Goal: Task Accomplishment & Management: Manage account settings

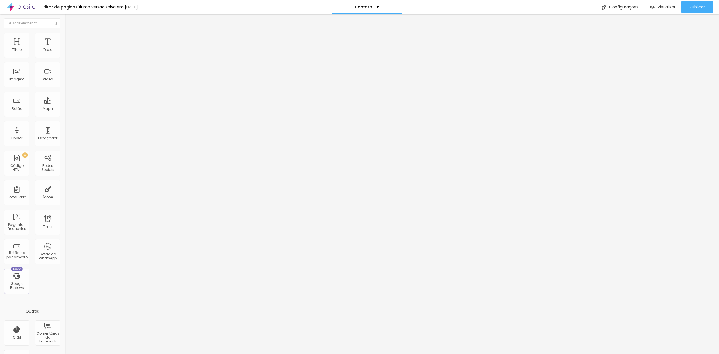
click at [65, 61] on link "clique aqui" at bounding box center [95, 57] width 61 height 8
click at [65, 67] on div at bounding box center [97, 70] width 65 height 43
click at [687, 4] on button "Publicar" at bounding box center [697, 6] width 32 height 11
click at [679, 41] on link "Visualizar página" at bounding box center [682, 43] width 51 height 4
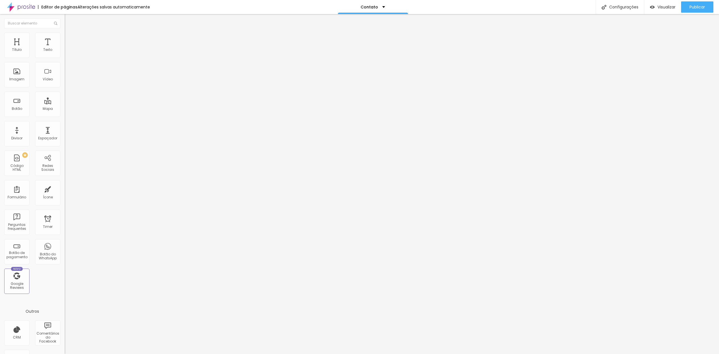
click at [65, 38] on li "Avançado" at bounding box center [97, 41] width 65 height 6
click at [65, 32] on img at bounding box center [67, 29] width 5 height 5
click at [691, 3] on div "Publicar" at bounding box center [697, 6] width 15 height 11
drag, startPoint x: 32, startPoint y: 80, endPoint x: 0, endPoint y: 62, distance: 36.8
click at [65, 62] on div "Código HTML 364 caracteres <!-- Alboom CRM Lead Form Starts HERE --> < div styl…" at bounding box center [97, 52] width 65 height 28
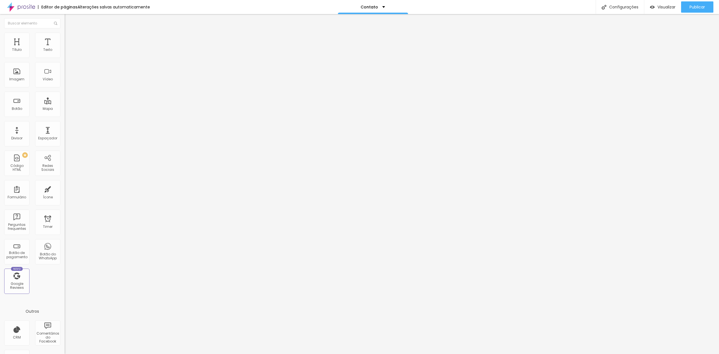
click at [65, 49] on div "<!-- Alboom CRM Lead Form Starts HERE --> < div style = "position: relative; pa…" at bounding box center [97, 49] width 65 height 0
drag, startPoint x: 25, startPoint y: 80, endPoint x: 0, endPoint y: 67, distance: 28.4
click at [65, 66] on div "Código HTML 364 caracteres <!-- Alboom CRM Lead Form Starts HERE --> < div styl…" at bounding box center [97, 52] width 65 height 28
click at [65, 49] on div "<!-- Alboom CRM Lead Form Starts HERE --> < div style = "position: relative; pa…" at bounding box center [97, 49] width 65 height 0
click at [65, 74] on div "<!-- Alboom CRM Lead Form Starts HERE --> < div style = "position: relative; pa…" at bounding box center [205, 67] width 280 height 37
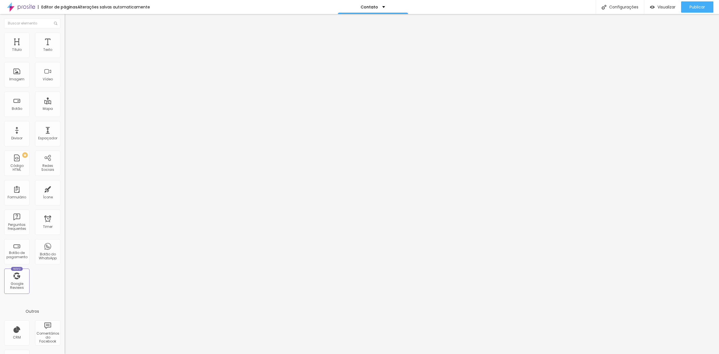
scroll to position [0, 26]
drag, startPoint x: 38, startPoint y: 38, endPoint x: 35, endPoint y: 35, distance: 4.6
click at [65, 38] on ul "Conteúdo Estilo Avançado" at bounding box center [97, 35] width 65 height 17
click at [65, 33] on img at bounding box center [67, 35] width 5 height 5
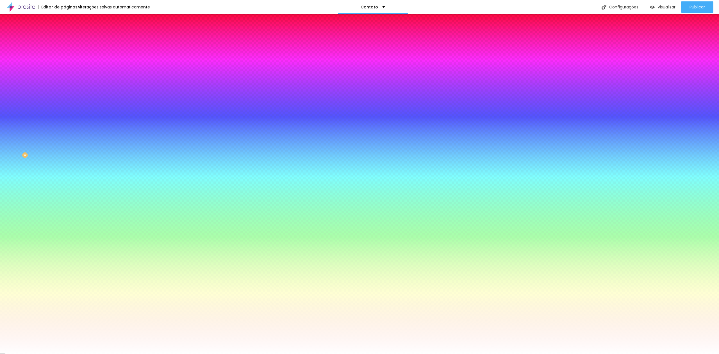
click at [70, 40] on span "Avançado" at bounding box center [79, 42] width 19 height 5
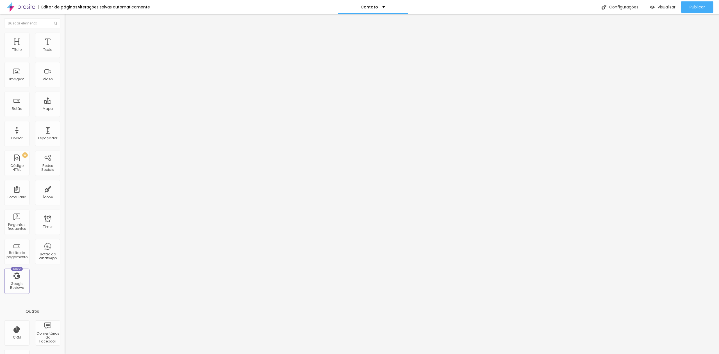
drag, startPoint x: 23, startPoint y: 43, endPoint x: 35, endPoint y: 34, distance: 15.8
click at [65, 34] on ul "Conteúdo Estilo Avançado" at bounding box center [97, 35] width 65 height 17
type input "32"
type input "46"
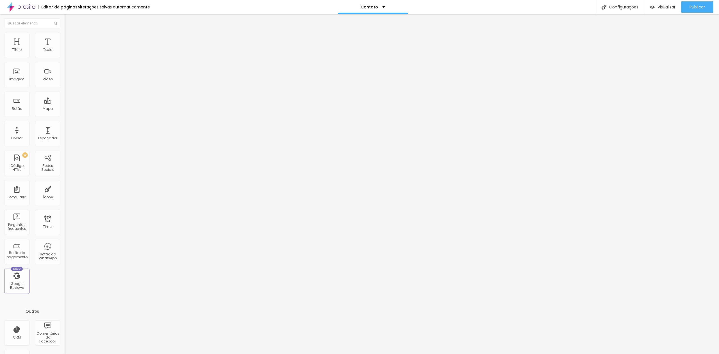
type input "46"
type input "53"
type input "60"
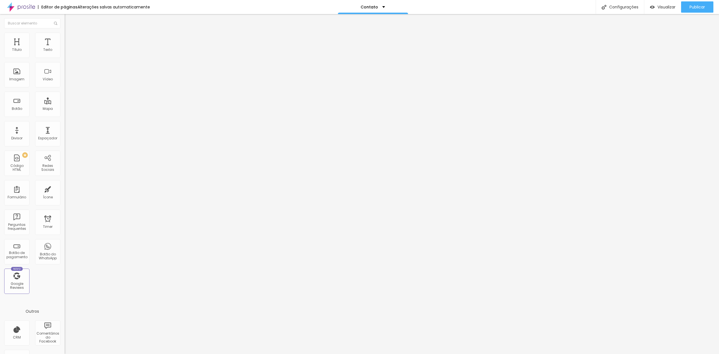
type input "67"
type input "74"
type input "81"
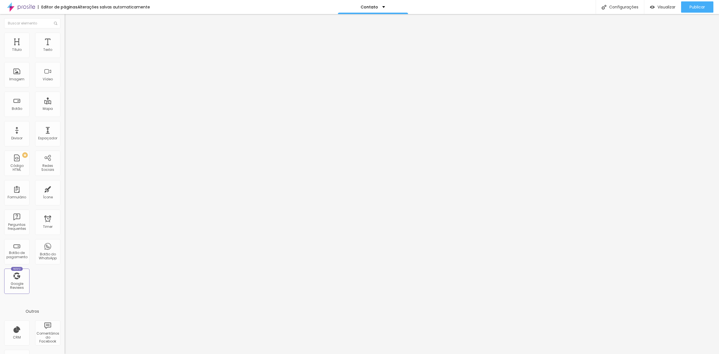
type input "81"
type input "88"
type input "102"
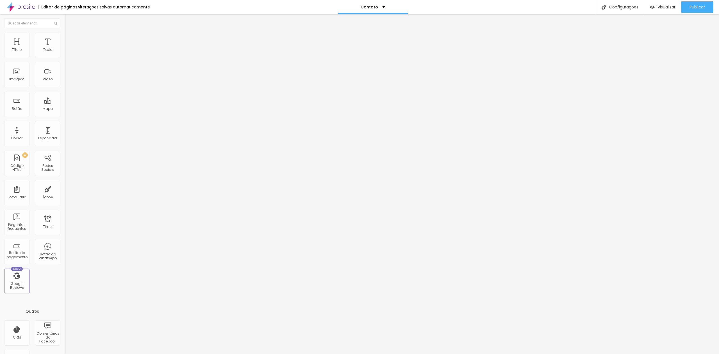
type input "109"
drag, startPoint x: 14, startPoint y: 67, endPoint x: 18, endPoint y: 67, distance: 4.5
type input "109"
click at [65, 189] on input "range" at bounding box center [83, 191] width 36 height 4
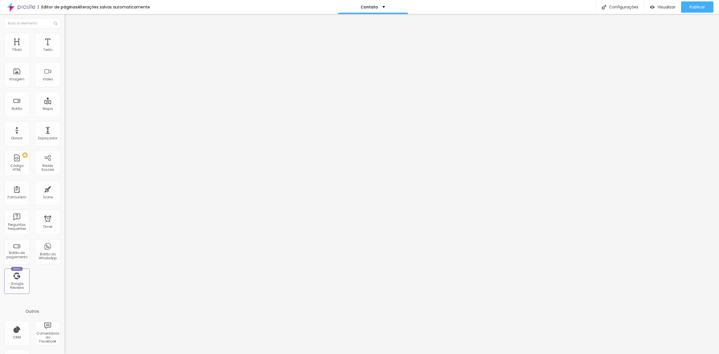
click at [65, 33] on li "Avançado" at bounding box center [97, 36] width 65 height 6
click at [65, 34] on img at bounding box center [67, 35] width 5 height 5
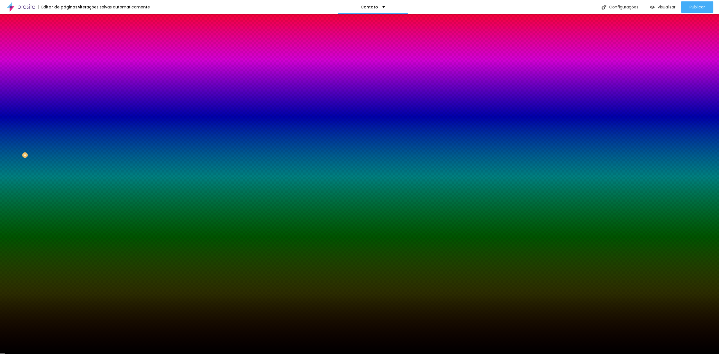
click at [65, 38] on li "Avançado" at bounding box center [97, 41] width 65 height 6
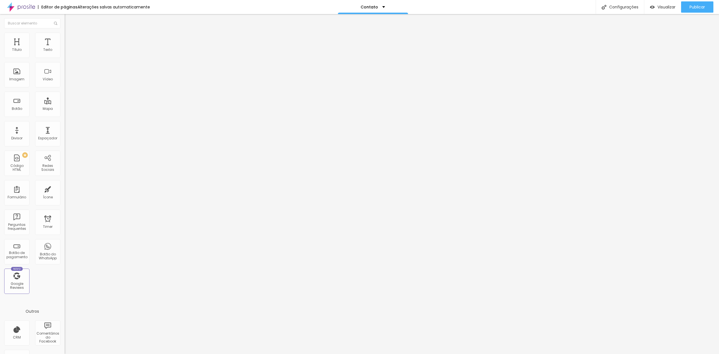
click at [69, 21] on div "Editar Coluna" at bounding box center [86, 20] width 35 height 4
click at [65, 77] on div "<!-- Alboom CRM Lead Form Starts HERE --> < div style = "position: relative; pa…" at bounding box center [205, 67] width 280 height 37
click at [687, 13] on div "Publicar alterações Clique para publicar as ultimas alterações reaizadas Visual…" at bounding box center [682, 32] width 62 height 38
click at [696, 7] on span "Publicar" at bounding box center [697, 7] width 15 height 4
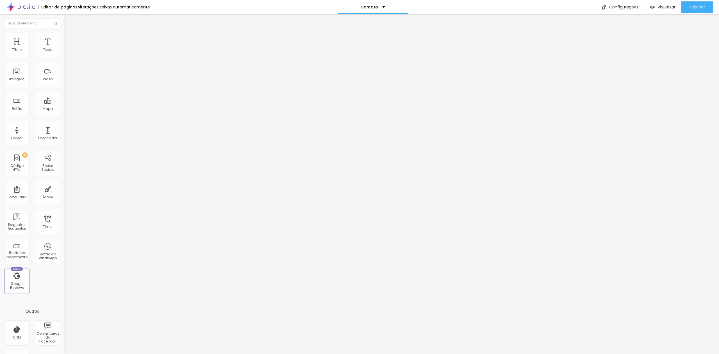
click at [65, 85] on div "<!-- Alboom CRM Lead Form Starts HERE --> < div style = "position: relative; wi…" at bounding box center [138, 66] width 147 height 37
click at [617, 8] on div "Configurações" at bounding box center [620, 7] width 48 height 14
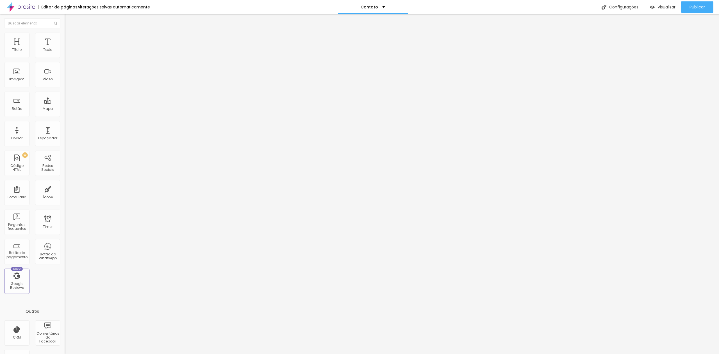
drag, startPoint x: 350, startPoint y: 162, endPoint x: 344, endPoint y: 151, distance: 12.8
click at [466, 354] on div at bounding box center [359, 359] width 719 height 5
click at [65, 33] on img at bounding box center [67, 35] width 5 height 5
click at [65, 201] on input "text" at bounding box center [98, 204] width 67 height 6
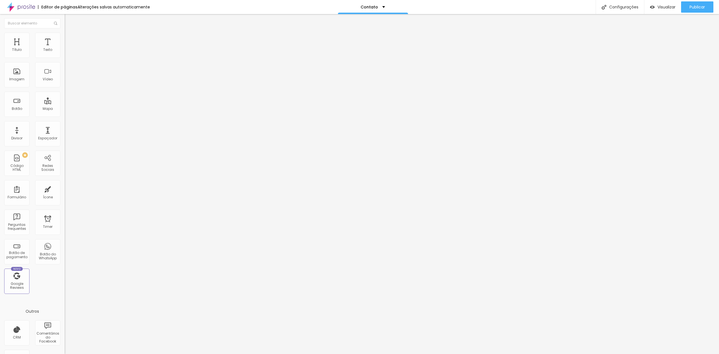
type input "teste"
click at [618, 8] on div "Configurações" at bounding box center [620, 7] width 48 height 14
drag, startPoint x: 319, startPoint y: 142, endPoint x: 389, endPoint y: 142, distance: 70.0
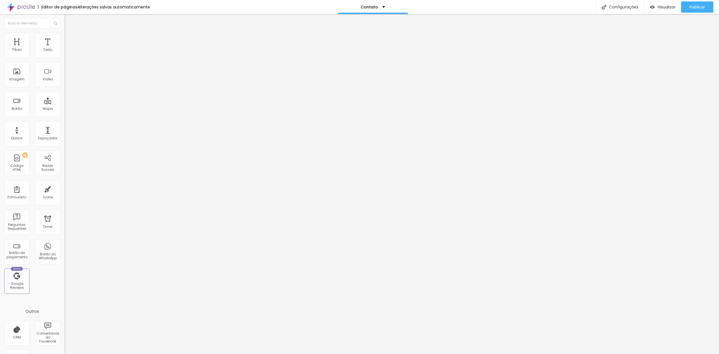
click at [462, 354] on div at bounding box center [359, 359] width 719 height 5
click at [702, 2] on div "Publicar" at bounding box center [697, 6] width 15 height 11
click at [681, 41] on link "Visualizar página" at bounding box center [682, 43] width 51 height 4
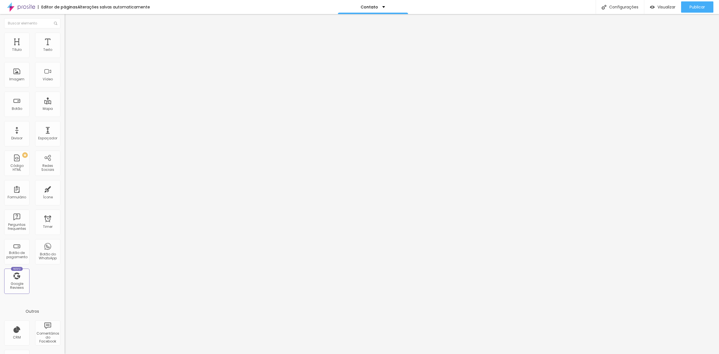
click at [65, 35] on li "Avançado" at bounding box center [97, 36] width 65 height 6
click at [65, 32] on img at bounding box center [67, 29] width 5 height 5
click at [65, 69] on div "<!-- Alboom CRM Lead Form Starts HERE --> < div style = "position: relative; wi…" at bounding box center [138, 67] width 147 height 37
click at [696, 6] on span "Publicar" at bounding box center [697, 7] width 15 height 4
click at [679, 41] on link "Visualizar página" at bounding box center [682, 43] width 51 height 4
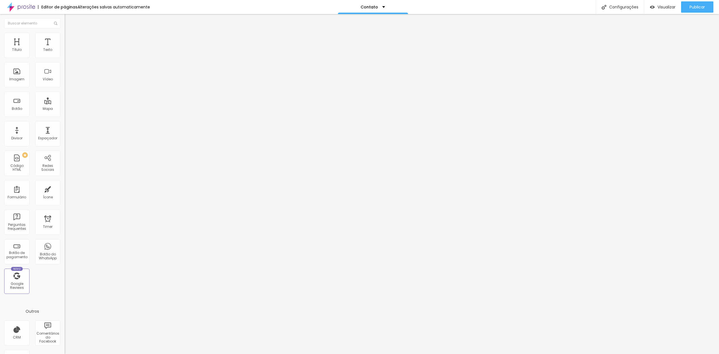
scroll to position [0, 0]
click at [65, 70] on div "<!-- Alboom CRM Lead Form Starts HERE --> < div id = "teste" style = "position:…" at bounding box center [148, 67] width 167 height 37
click at [50, 69] on div "<!-- Alboom CRM Lead Form Starts HERE --> < div id = "teste" style = "position:…" at bounding box center [30, 67] width 167 height 37
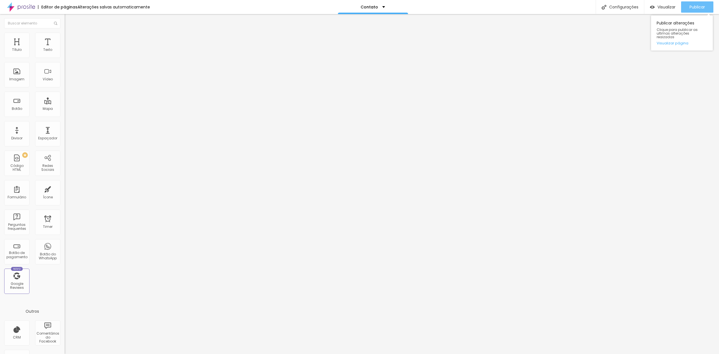
click at [695, 9] on span "Publicar" at bounding box center [697, 7] width 15 height 4
click at [49, 67] on div "<!-- Alboom CRM Lead Form Starts HERE --> < div id = "teste" style = "position:…" at bounding box center [71, 67] width 167 height 37
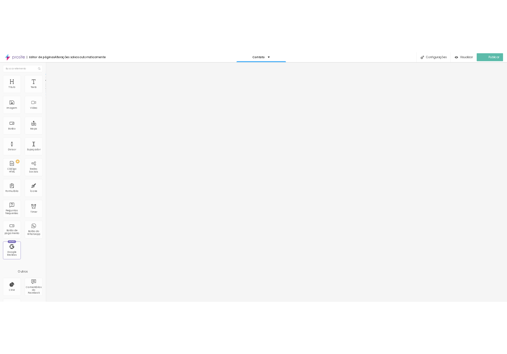
scroll to position [0, 117]
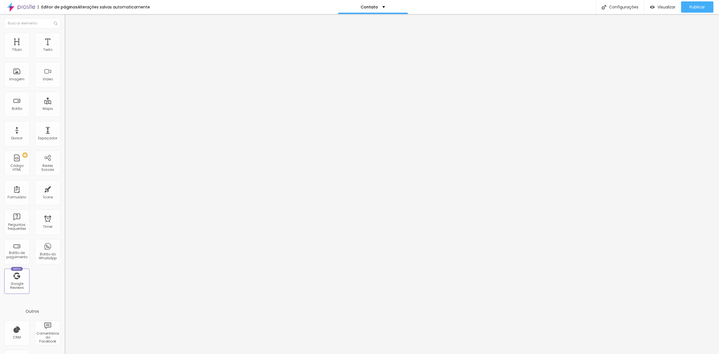
click at [49, 70] on div "<!-- Alboom CRM Lead Form Starts HERE --> < div id = "teste" style = "position:…" at bounding box center [30, 67] width 167 height 37
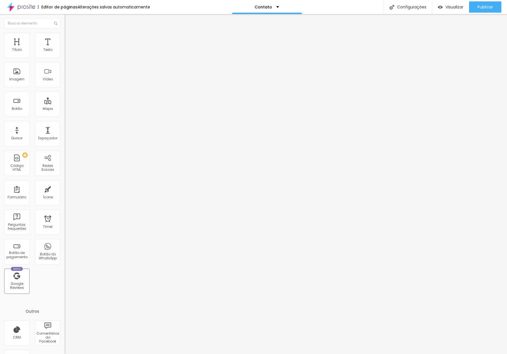
click at [49, 69] on div "<!-- Alboom CRM Lead Form Starts HERE --> < div id = "teste" style = "position:…" at bounding box center [30, 67] width 167 height 37
drag, startPoint x: 48, startPoint y: 69, endPoint x: 44, endPoint y: 70, distance: 3.7
drag, startPoint x: 49, startPoint y: 70, endPoint x: 45, endPoint y: 70, distance: 4.3
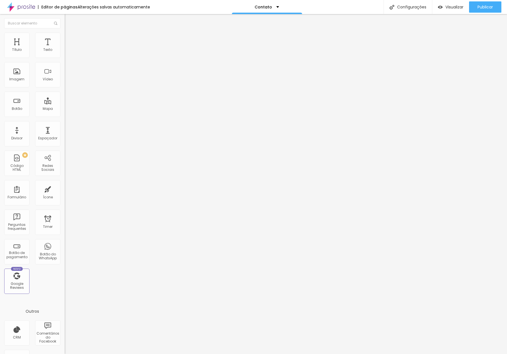
drag, startPoint x: 49, startPoint y: 69, endPoint x: 31, endPoint y: 68, distance: 17.2
click at [31, 68] on div "<!-- Alboom CRM Lead Form Starts HERE --> < div id = "teste" style = "position:…" at bounding box center [46, 67] width 240 height 37
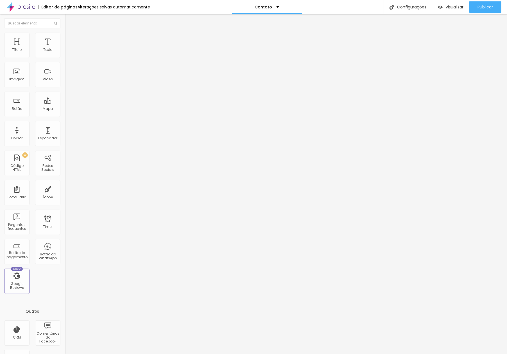
scroll to position [0, 17]
click at [47, 77] on div "<!-- Alboom CRM Lead Form Starts HERE --> < div id = "teste" style = "position:…" at bounding box center [130, 67] width 167 height 37
paste textarea
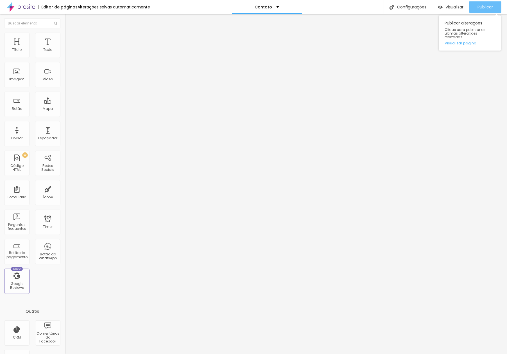
click at [482, 3] on div "Publicar" at bounding box center [484, 6] width 15 height 11
drag, startPoint x: 37, startPoint y: 76, endPoint x: 39, endPoint y: 77, distance: 3.0
click at [65, 76] on div "<!-- Alboom CRM Lead Form Starts HERE --> < div id = "teste" style = "position:…" at bounding box center [148, 67] width 167 height 37
click at [65, 49] on div "<!-- Alboom CRM Lead Form Starts HERE --> < div id = "teste" style = "position:…" at bounding box center [94, 49] width 59 height 0
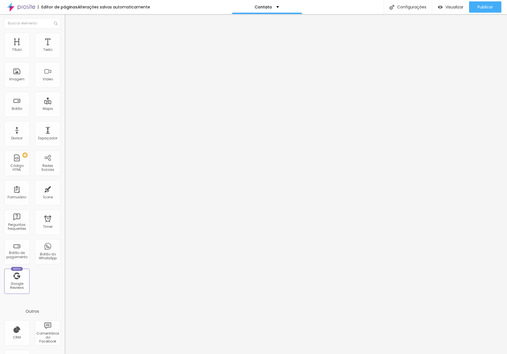
click at [39, 76] on div "<!-- Alboom CRM Lead Form Starts HERE --> < div id = "teste" style = "position:…" at bounding box center [122, 67] width 167 height 37
click at [487, 5] on span "Publicar" at bounding box center [484, 7] width 15 height 4
click at [25, 69] on div "<!-- Alboom CRM Lead Form Starts HERE --> < div id = "teste" style = "position:…" at bounding box center [46, 67] width 169 height 37
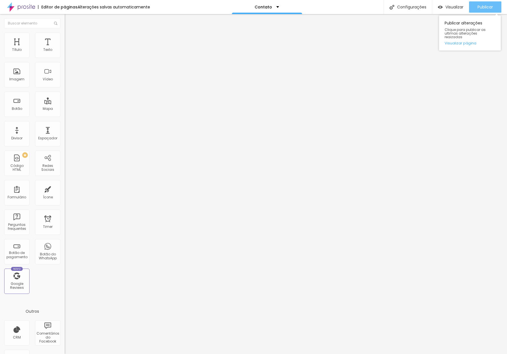
click at [480, 5] on span "Publicar" at bounding box center [484, 7] width 15 height 4
click at [65, 48] on img at bounding box center [66, 46] width 3 height 3
drag, startPoint x: 182, startPoint y: 122, endPoint x: 157, endPoint y: 114, distance: 26.7
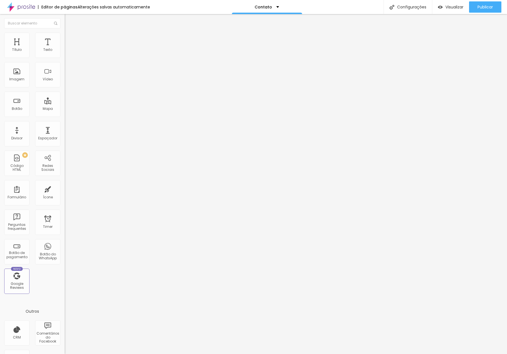
click at [480, 4] on div "Publicar" at bounding box center [484, 6] width 15 height 11
click at [39, 80] on div "< div id = "teste" style = "position: relative; width: 100%; height: 95vh; over…" at bounding box center [122, 67] width 167 height 37
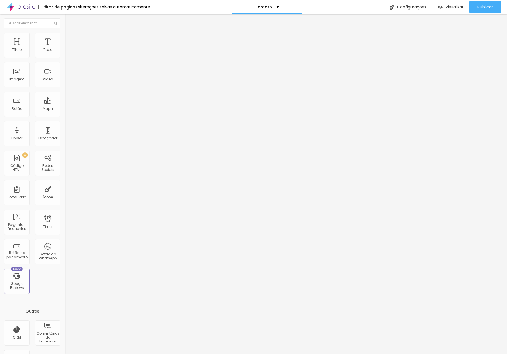
scroll to position [0, 71]
click at [40, 66] on div "< div style = "position: relative; width: 100%; height: 100%; overflow: hidden;…" at bounding box center [103, 67] width 219 height 37
click at [480, 8] on span "Publicar" at bounding box center [484, 7] width 15 height 4
click at [472, 4] on button "Publicar" at bounding box center [485, 6] width 32 height 11
